Goal: Information Seeking & Learning: Learn about a topic

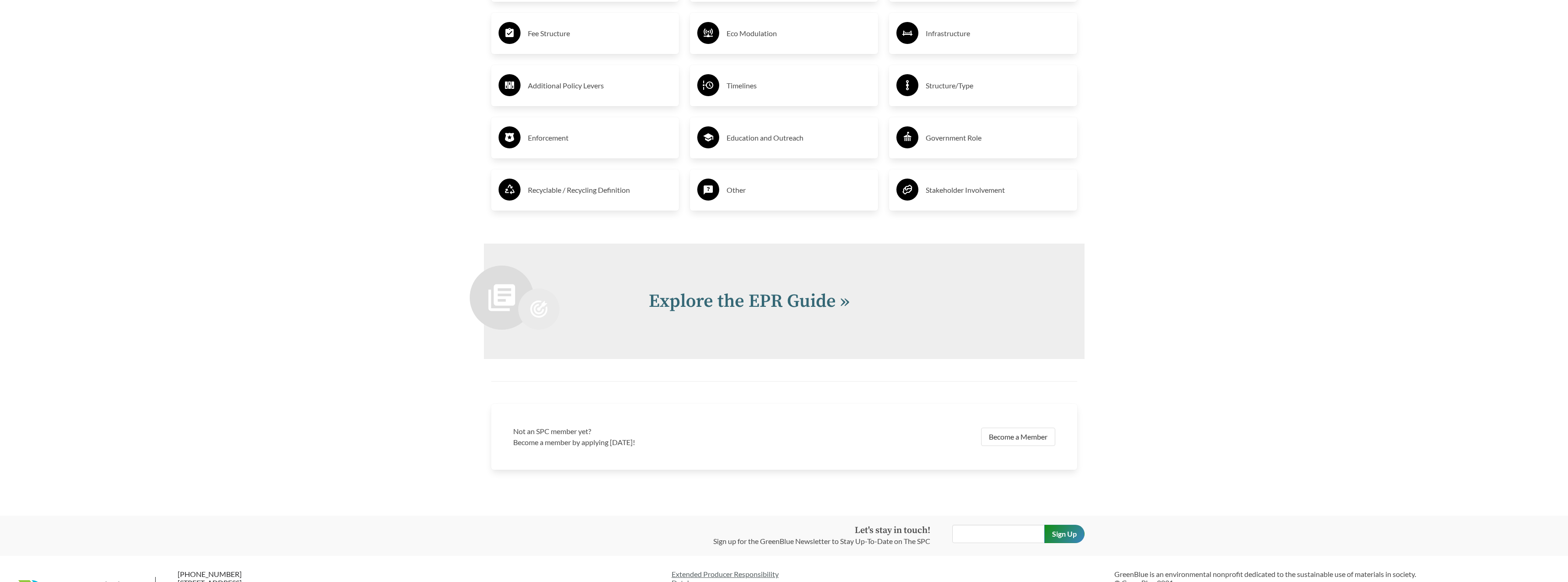
scroll to position [2030, 0]
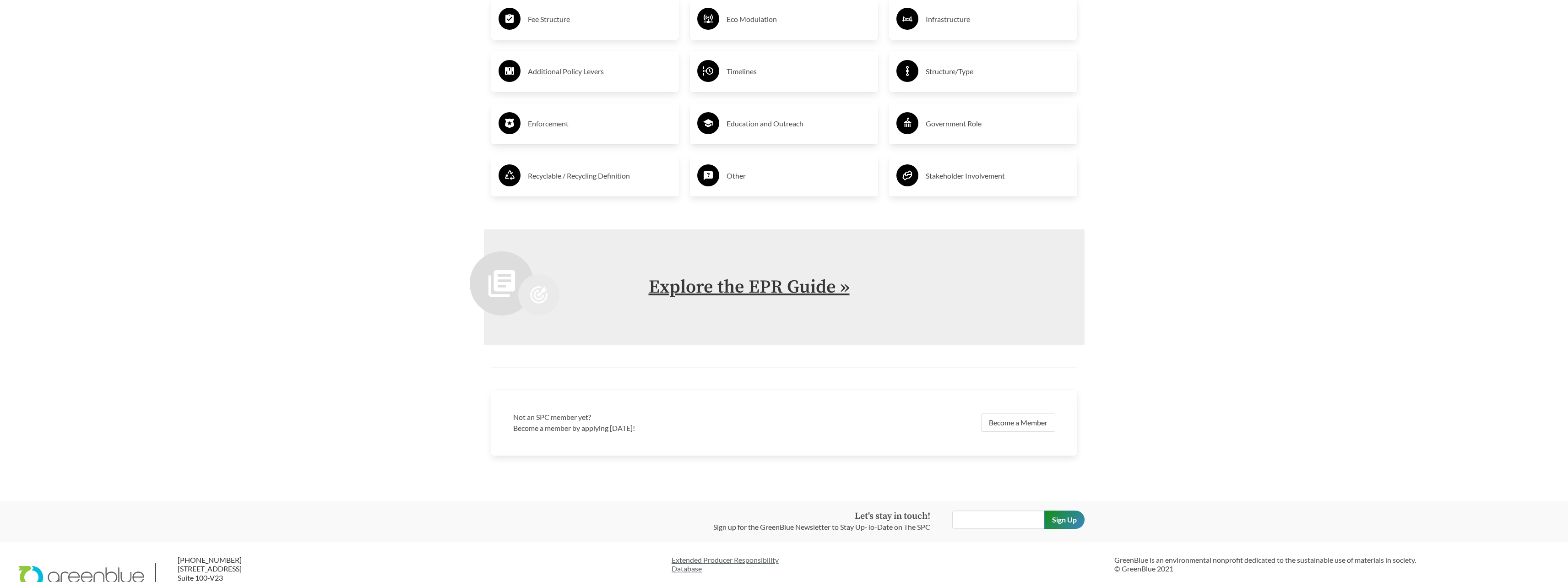
click at [793, 291] on link "Explore the EPR Guide »" at bounding box center [749, 287] width 201 height 23
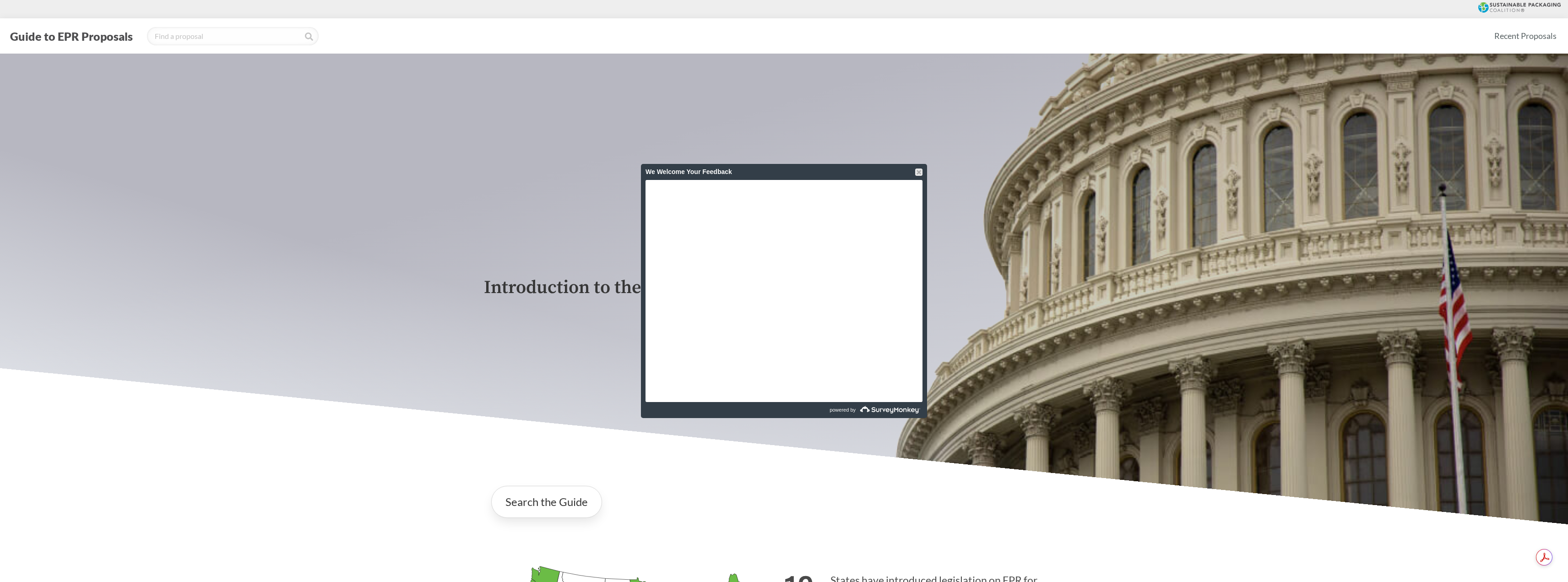
click at [917, 168] on div "We Welcome Your Feedback" at bounding box center [783, 172] width 277 height 16
click at [530, 510] on link "Search the Guide" at bounding box center [547, 502] width 111 height 32
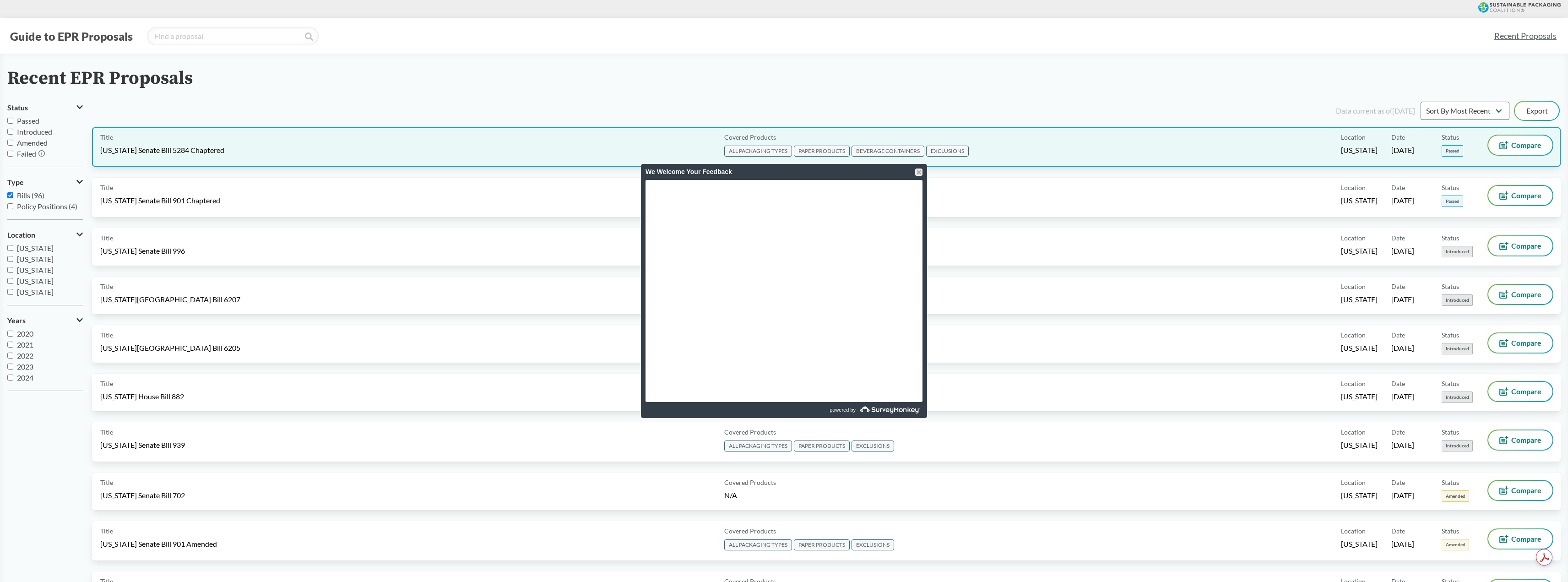
click at [237, 146] on div "Title [US_STATE] Senate Bill 5284 Chaptered" at bounding box center [410, 147] width 620 height 23
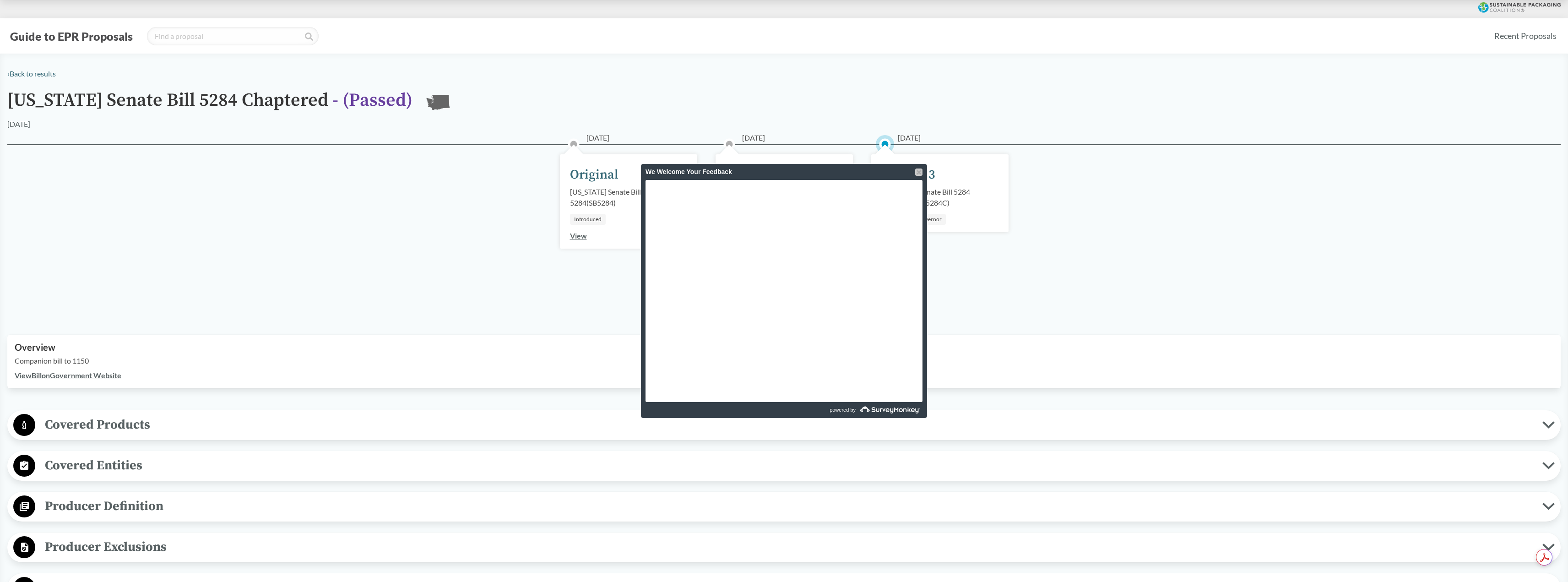
click at [917, 172] on div at bounding box center [919, 172] width 7 height 7
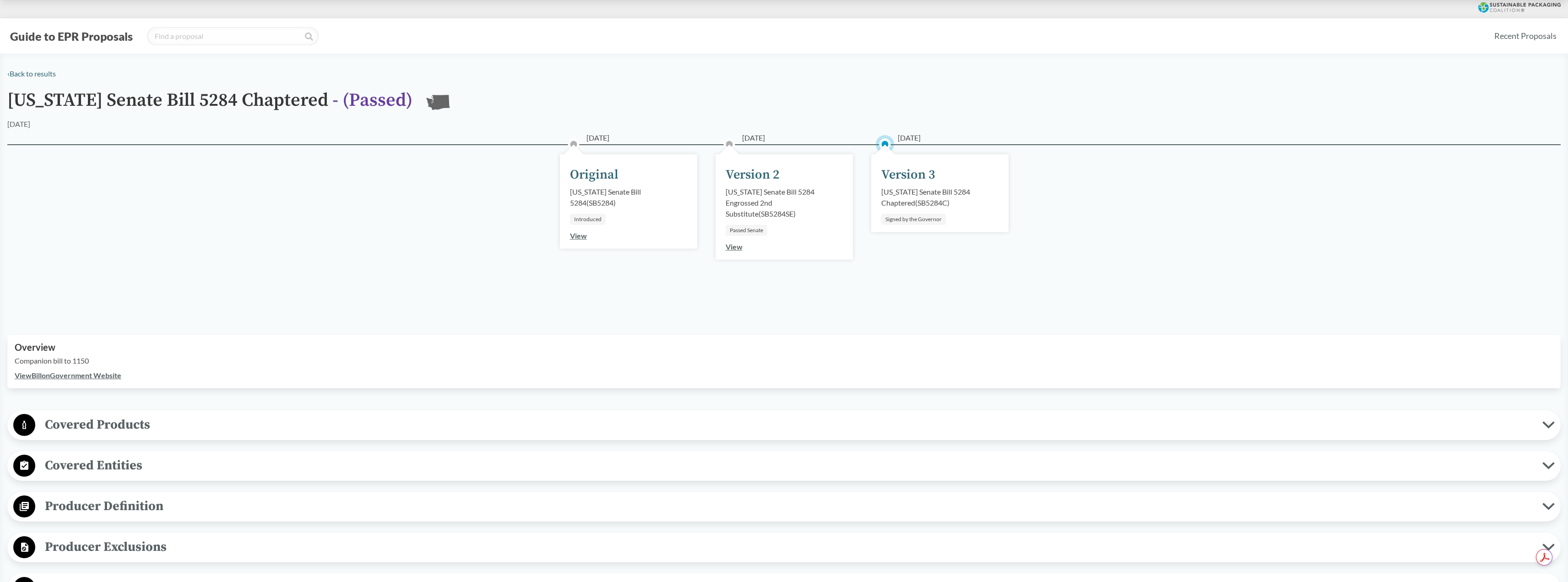
click at [942, 196] on div "[US_STATE] Senate Bill 5284 Chaptered ( SB5284C )" at bounding box center [940, 197] width 117 height 22
click at [894, 182] on div "Version 3" at bounding box center [908, 175] width 54 height 19
click at [894, 175] on div "Version 3" at bounding box center [908, 175] width 54 height 19
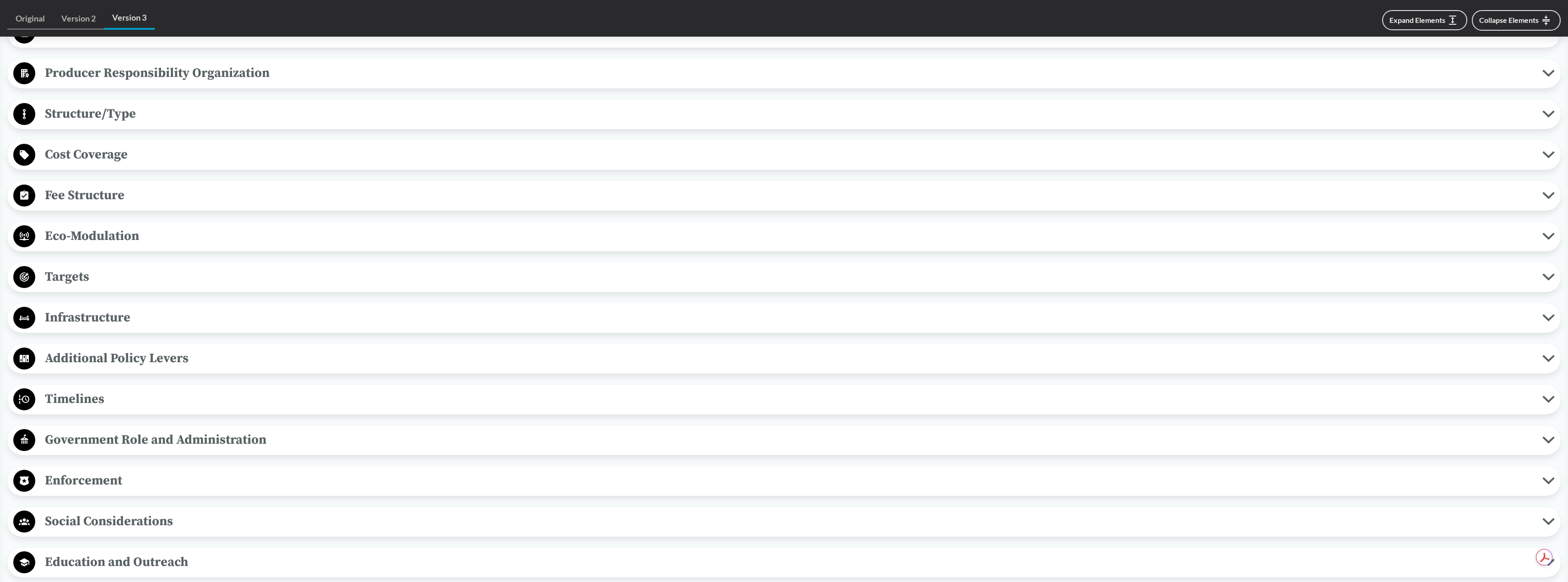
scroll to position [535, 0]
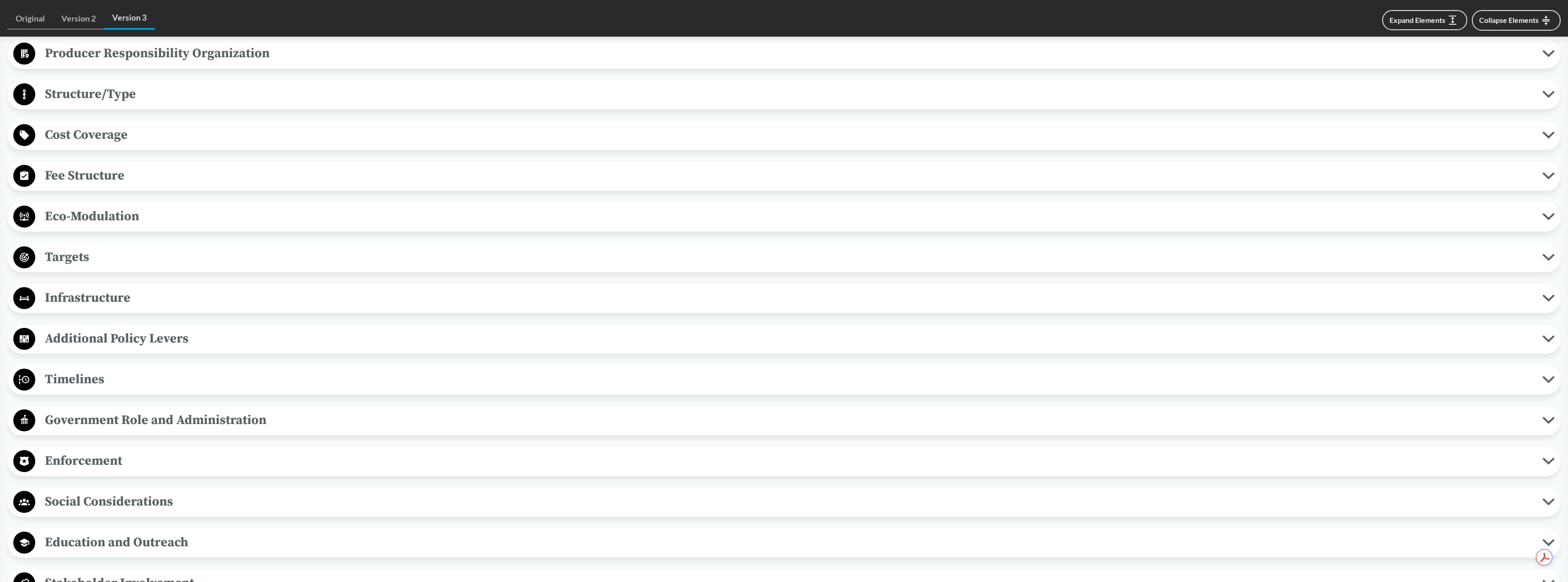
click at [136, 382] on span "Timelines" at bounding box center [789, 379] width 1507 height 21
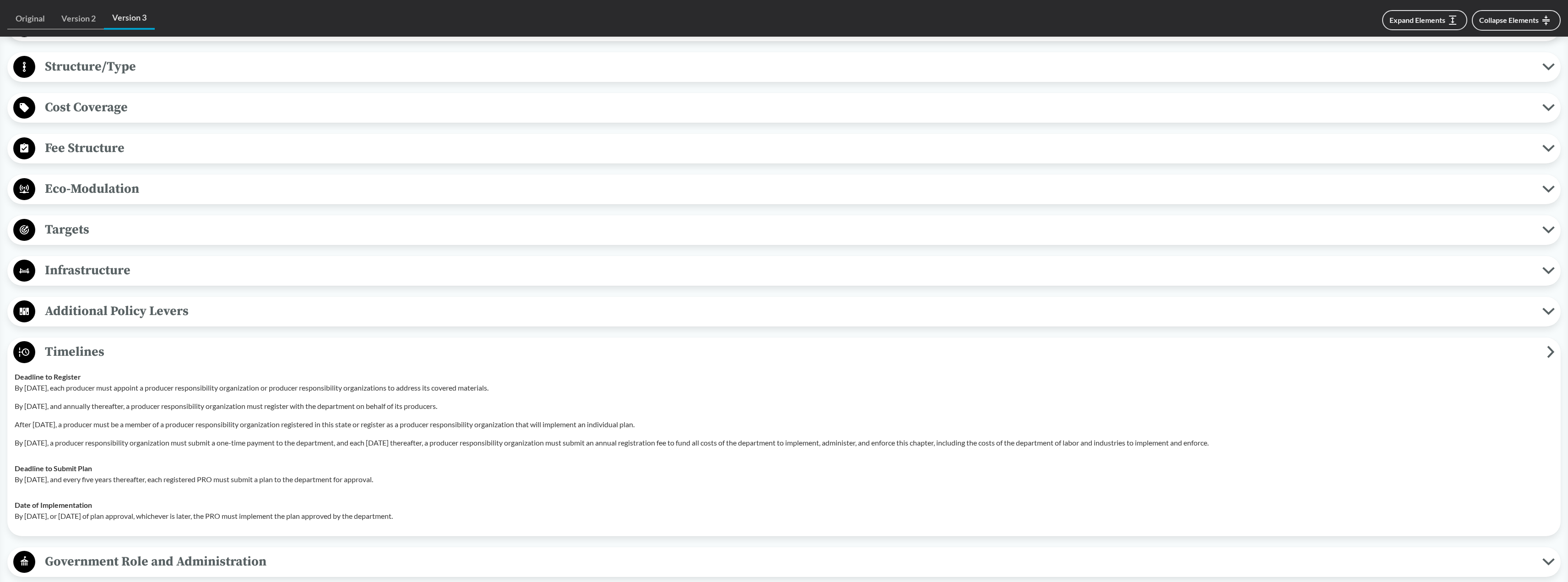
scroll to position [427, 0]
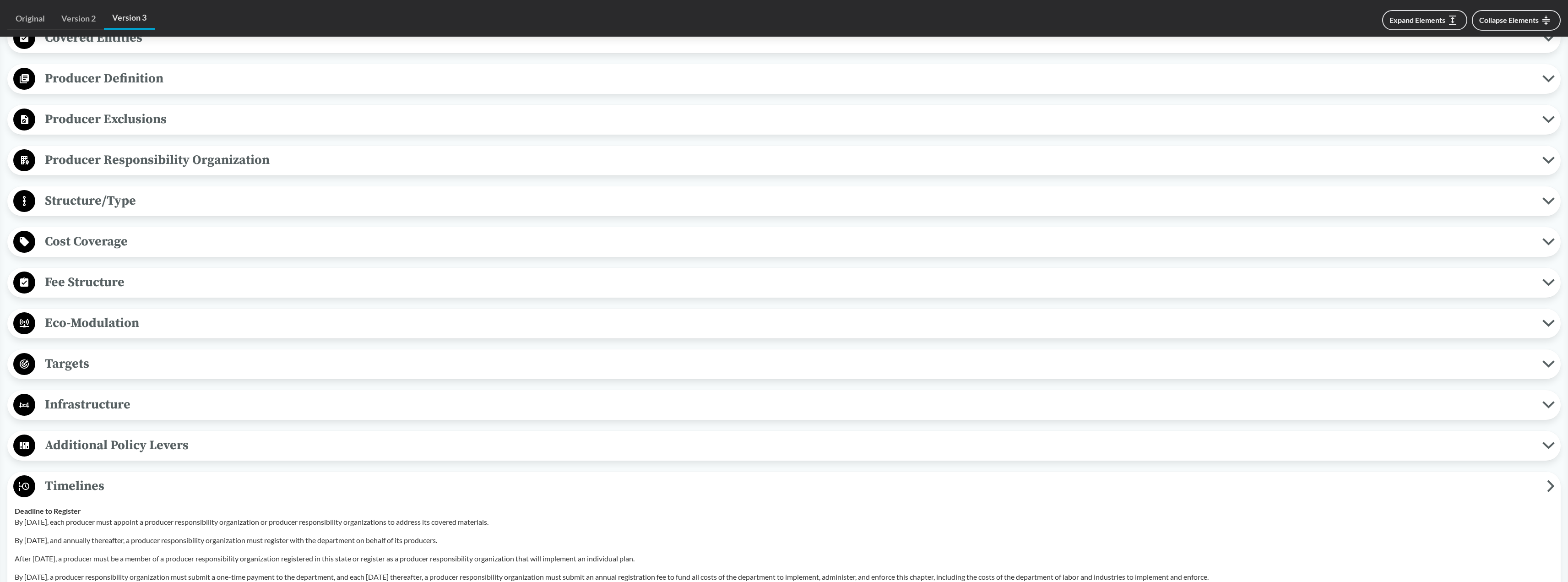
click at [118, 282] on span "Fee Structure" at bounding box center [789, 282] width 1507 height 21
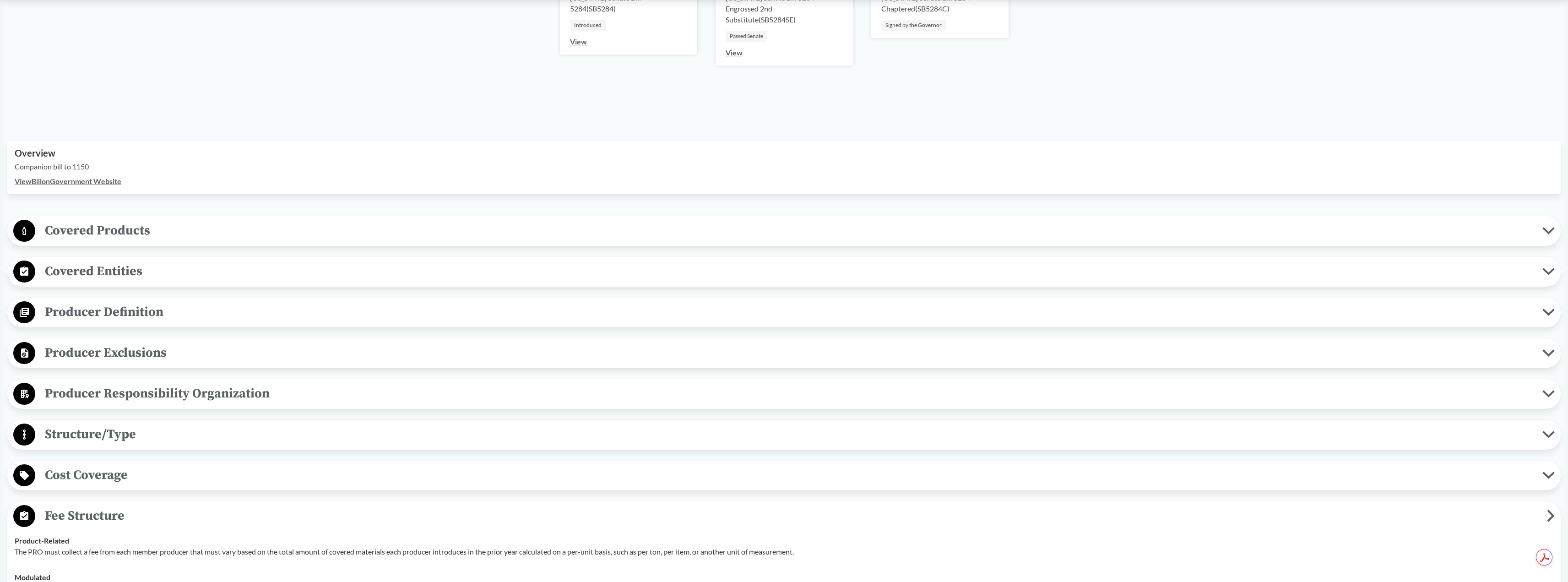
scroll to position [214, 0]
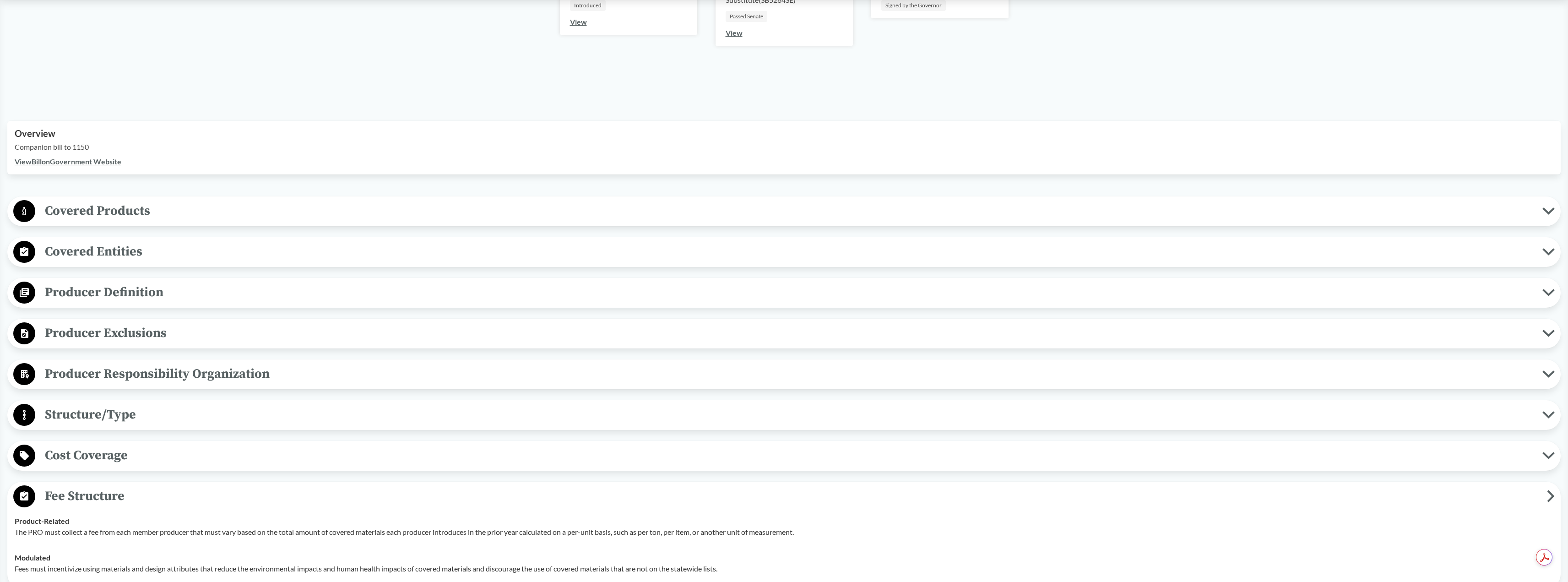
click at [136, 212] on span "Covered Products" at bounding box center [789, 211] width 1507 height 21
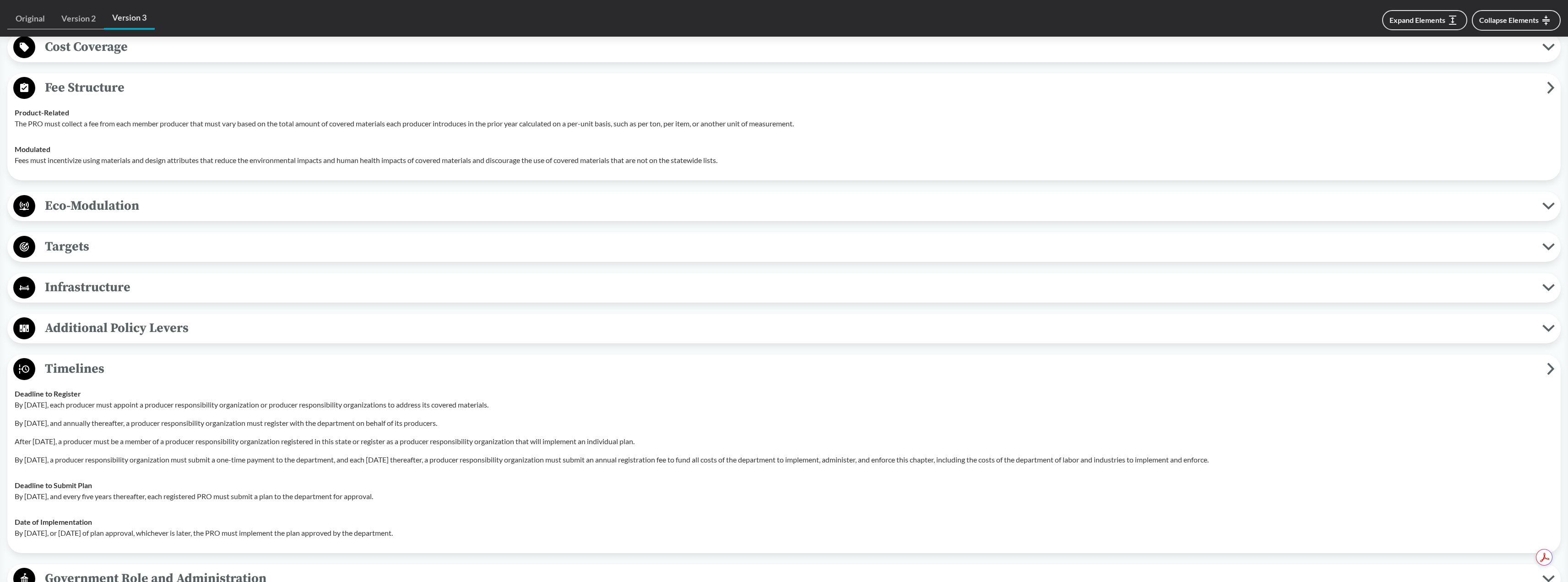
scroll to position [1282, 0]
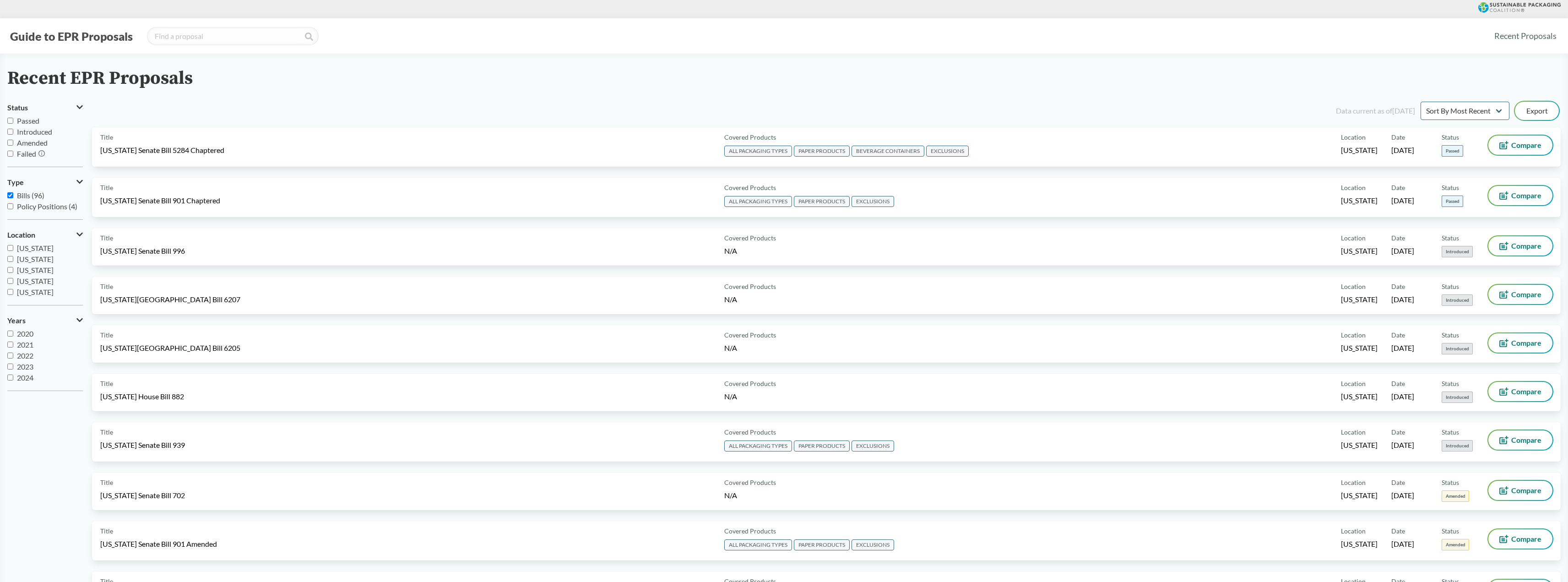
click at [12, 122] on input "Passed" at bounding box center [10, 121] width 6 height 6
checkbox input "true"
